Goal: Information Seeking & Learning: Learn about a topic

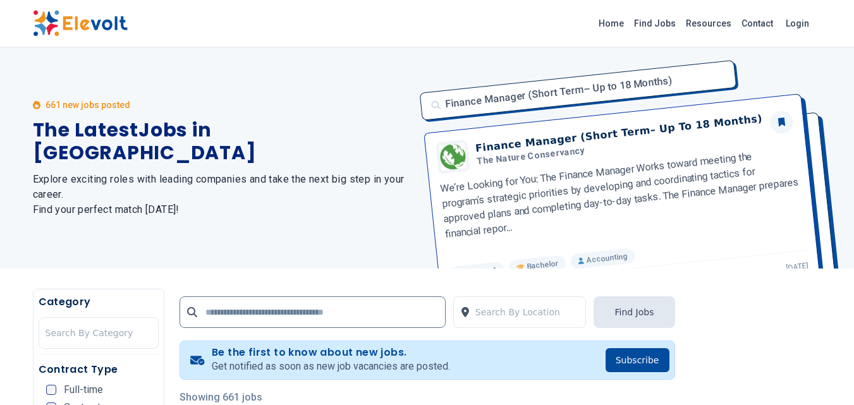
scroll to position [469, 0]
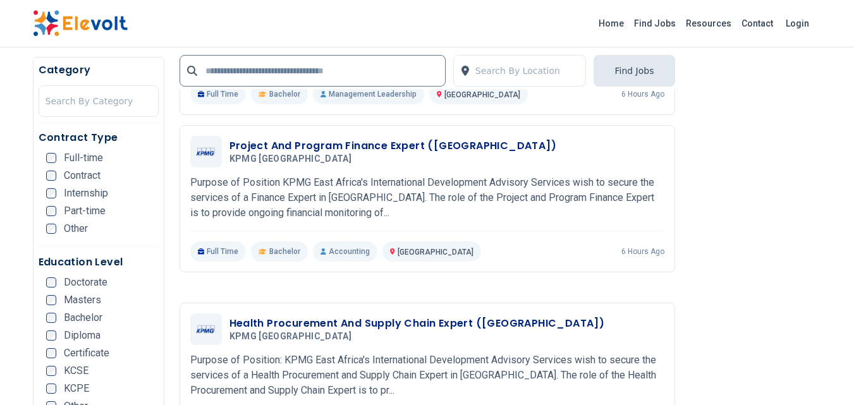
scroll to position [2239, 0]
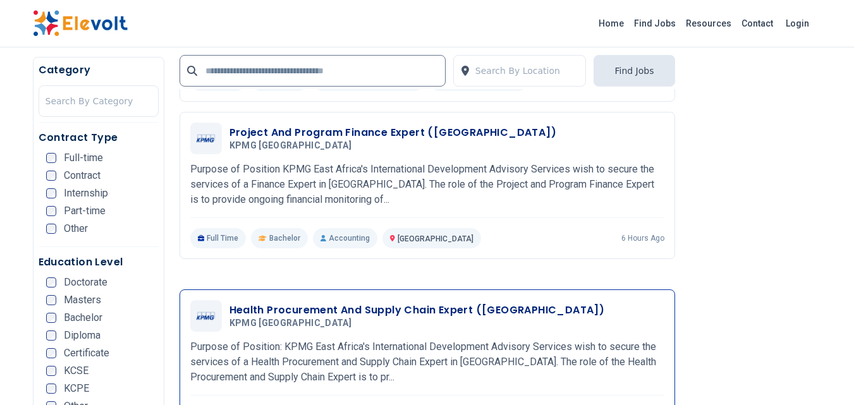
click at [274, 303] on h3 "Health Procurement And Supply Chain Expert (Sudan)" at bounding box center [418, 310] width 376 height 15
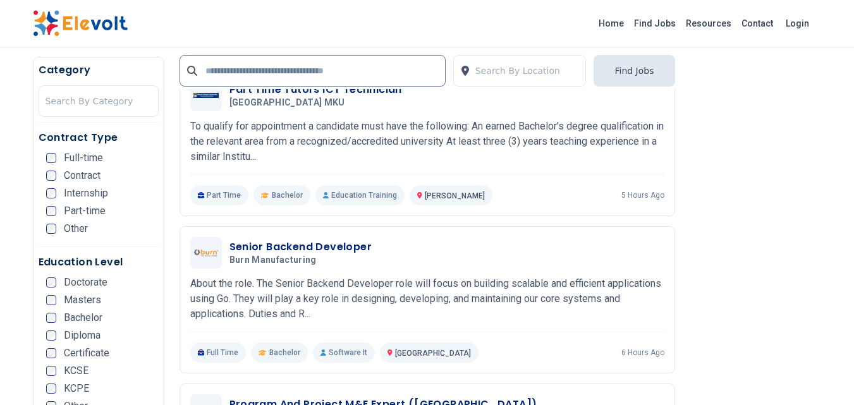
scroll to position [1826, 0]
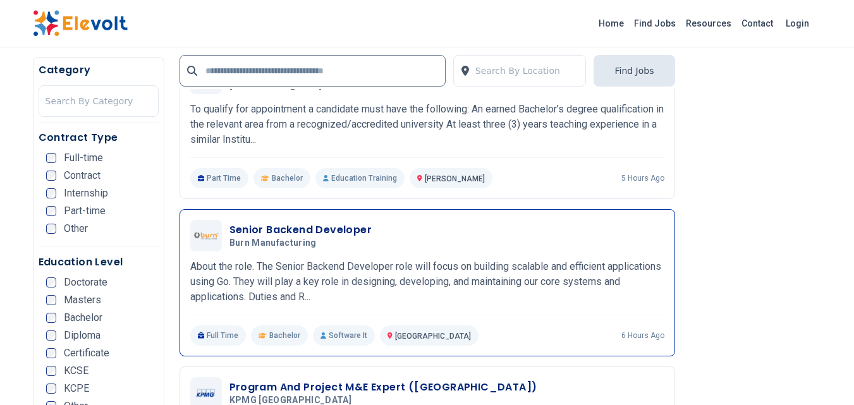
click at [334, 223] on h3 "Senior Backend Developer" at bounding box center [301, 230] width 143 height 15
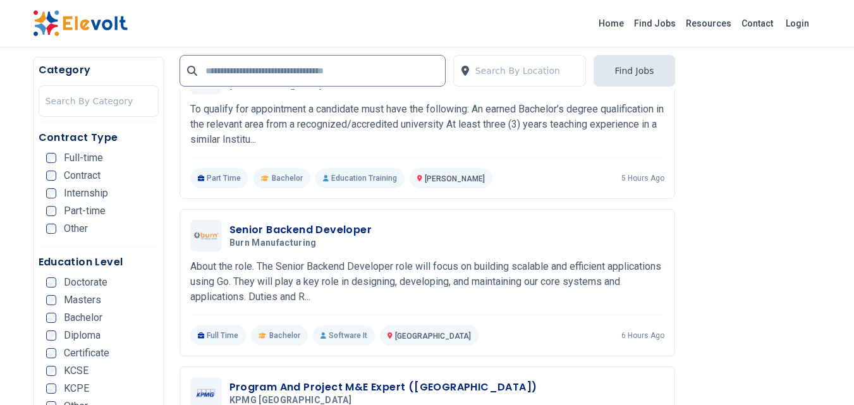
click at [56, 188] on ul "Full-time Contract Internship Part-time Other" at bounding box center [102, 197] width 113 height 89
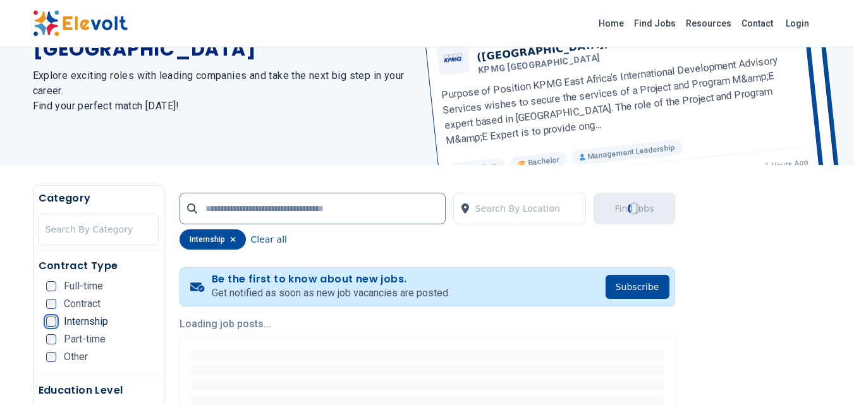
scroll to position [0, 0]
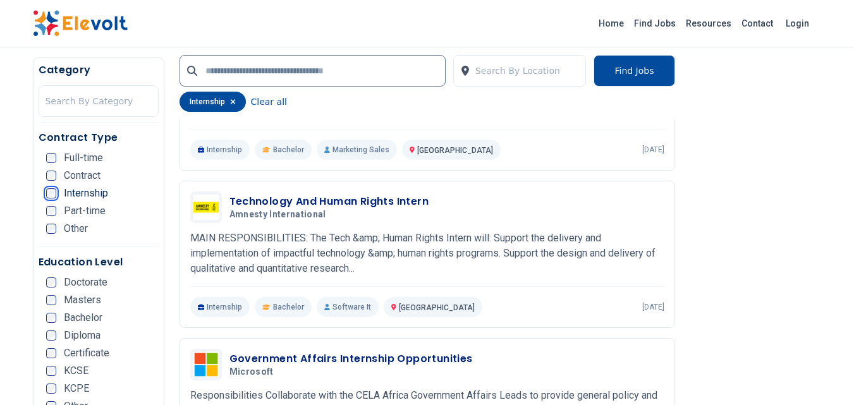
scroll to position [1236, 0]
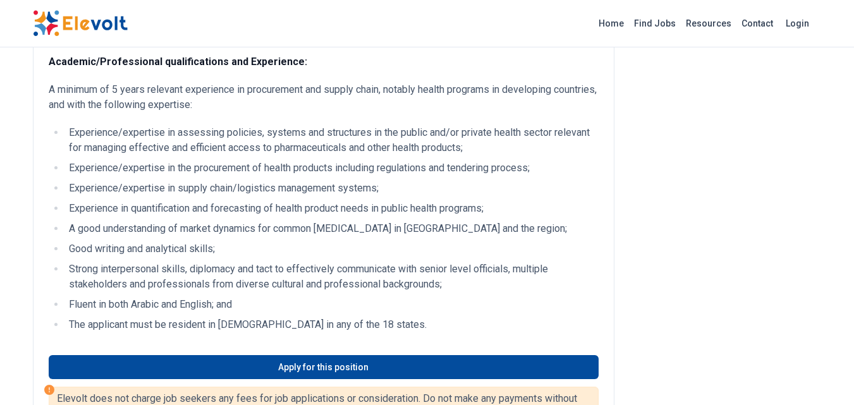
scroll to position [455, 0]
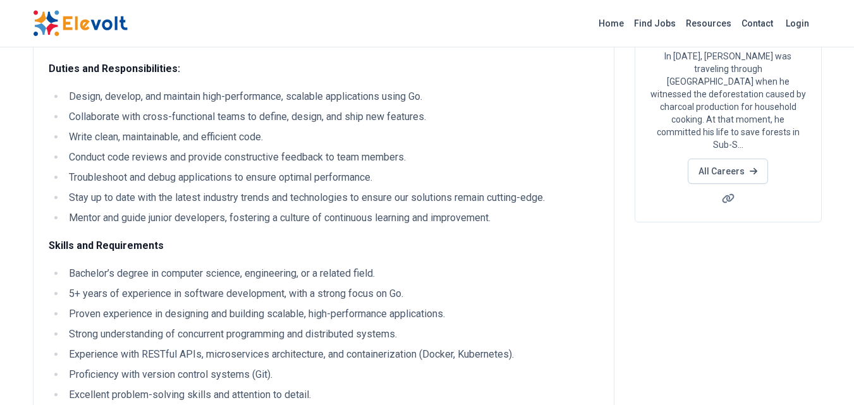
scroll to position [159, 0]
